Goal: Task Accomplishment & Management: Use online tool/utility

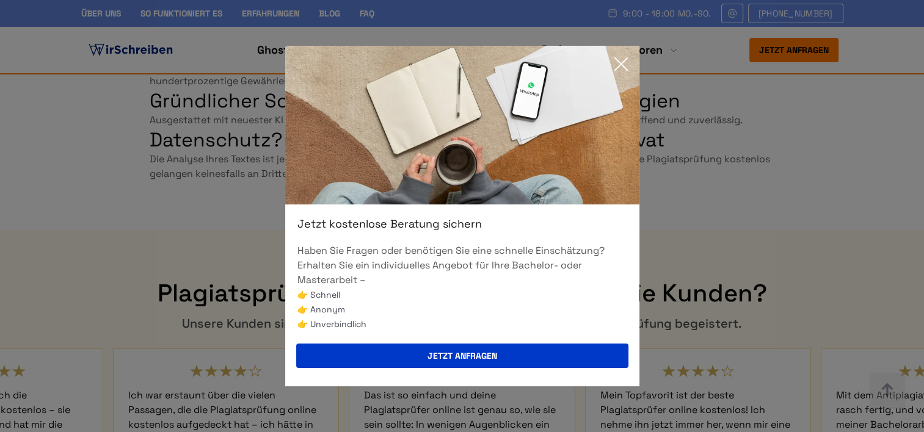
scroll to position [3183, 0]
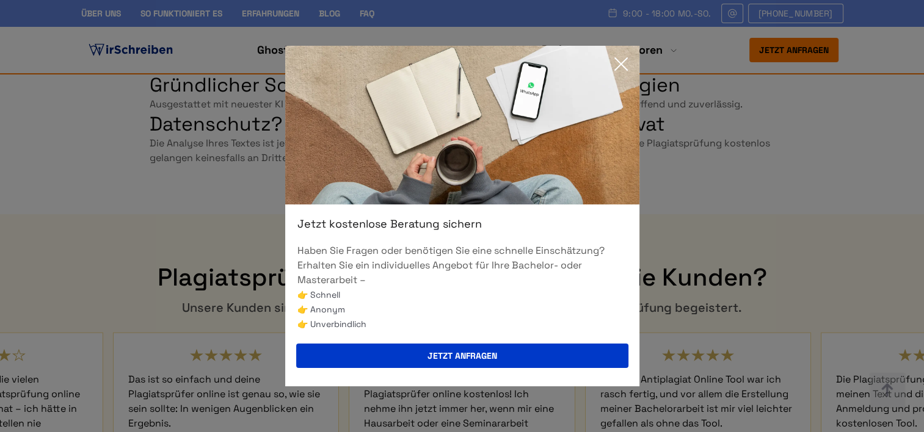
click at [618, 51] on img at bounding box center [462, 125] width 354 height 159
click at [623, 60] on icon at bounding box center [621, 64] width 12 height 12
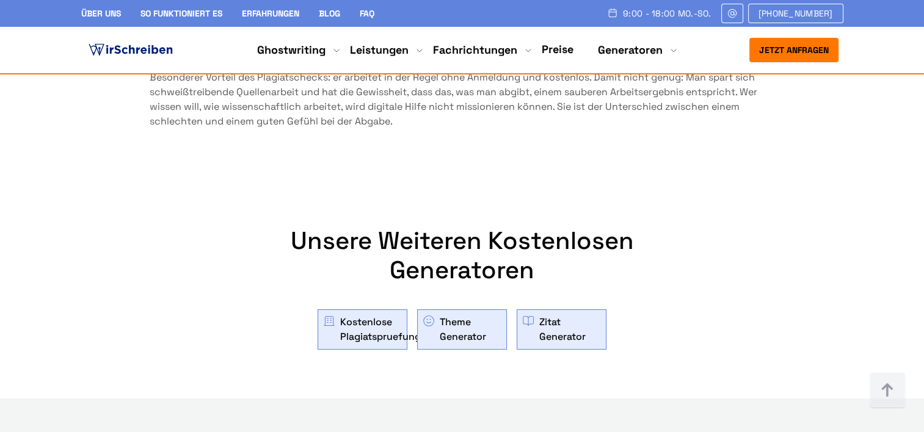
scroll to position [3989, 0]
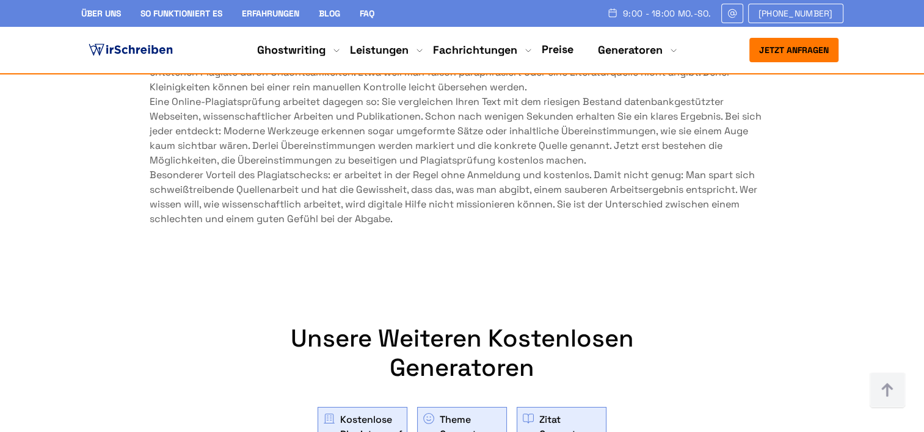
click at [358, 413] on link "Kostenlose Plagiatspruefung" at bounding box center [380, 427] width 81 height 29
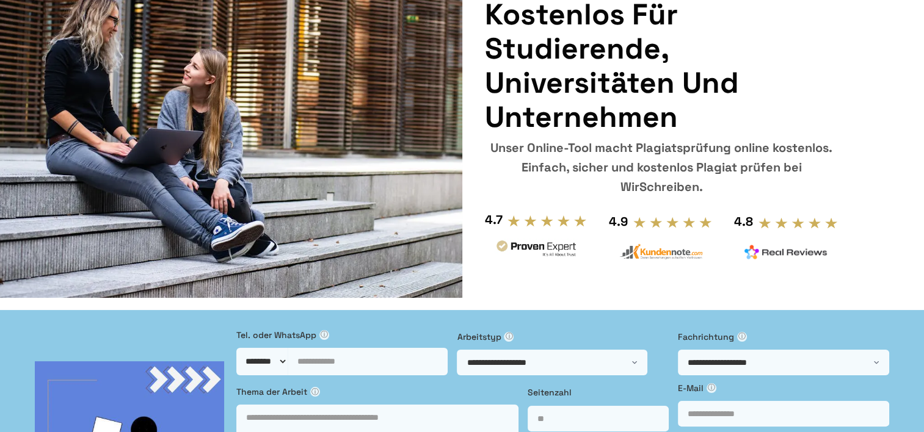
scroll to position [138, 0]
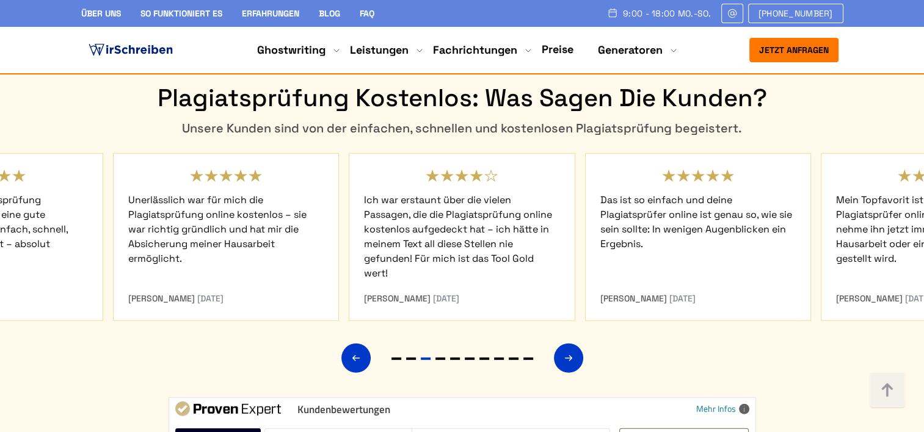
scroll to position [3280, 0]
